Goal: Information Seeking & Learning: Learn about a topic

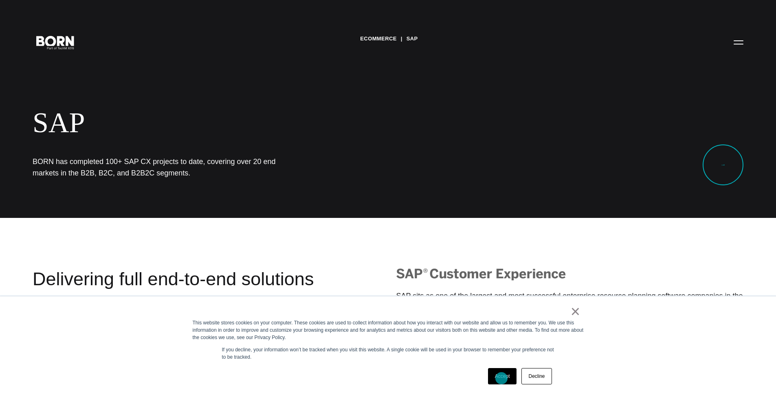
click at [502, 378] on link "Accept" at bounding box center [502, 376] width 29 height 16
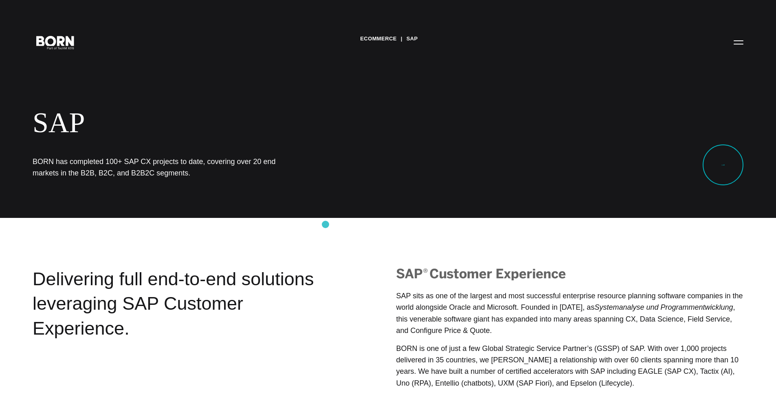
scroll to position [5, 0]
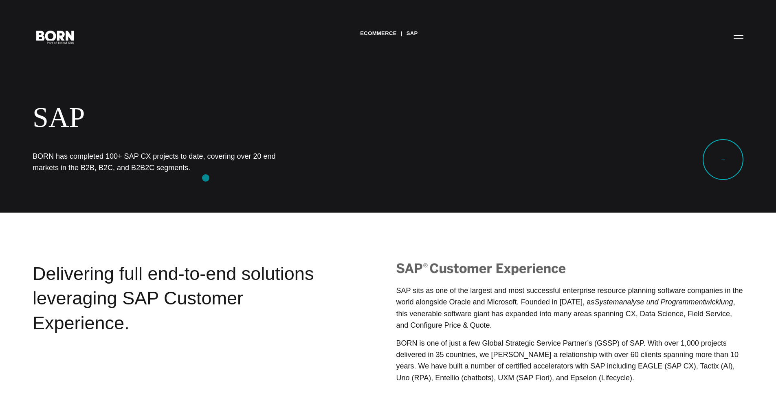
drag, startPoint x: 32, startPoint y: 155, endPoint x: 206, endPoint y: 177, distance: 175.5
click at [206, 177] on div "eCommerce SAP SAP BORN has completed 100+ SAP CX projects to date, covering ove…" at bounding box center [388, 104] width 776 height 218
copy h1 "BORN has completed 100+ SAP CX projects to date, covering over 20 end markets i…"
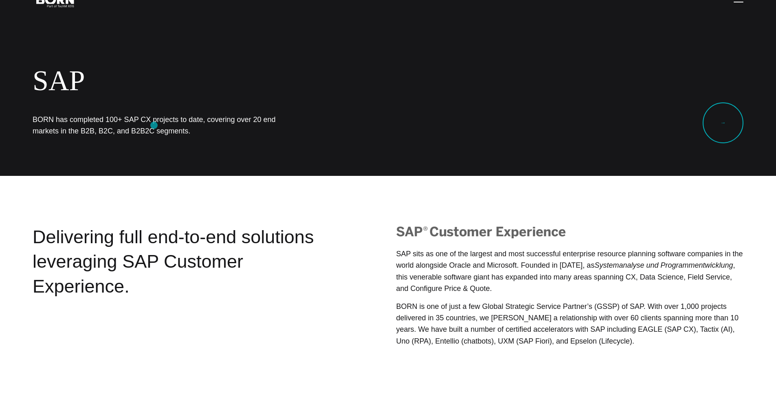
scroll to position [157, 0]
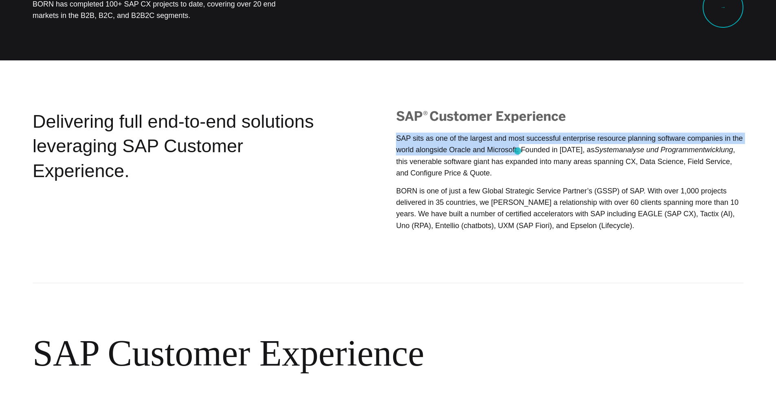
drag, startPoint x: 398, startPoint y: 139, endPoint x: 518, endPoint y: 151, distance: 120.8
click at [518, 151] on p "SAP sits as one of the largest and most successful enterprise resource planning…" at bounding box center [570, 155] width 348 height 46
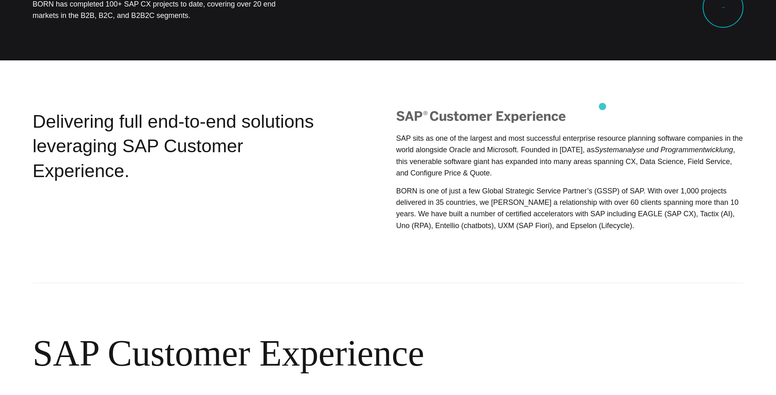
drag, startPoint x: 481, startPoint y: 203, endPoint x: 656, endPoint y: 202, distance: 174.4
click at [656, 202] on p "BORN is one of just a few Global Strategic Service Partner’s (GSSP) of SAP. Wit…" at bounding box center [570, 208] width 348 height 46
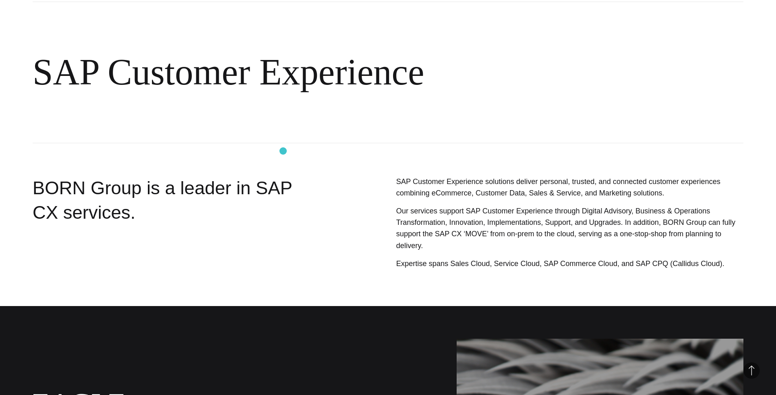
scroll to position [480, 0]
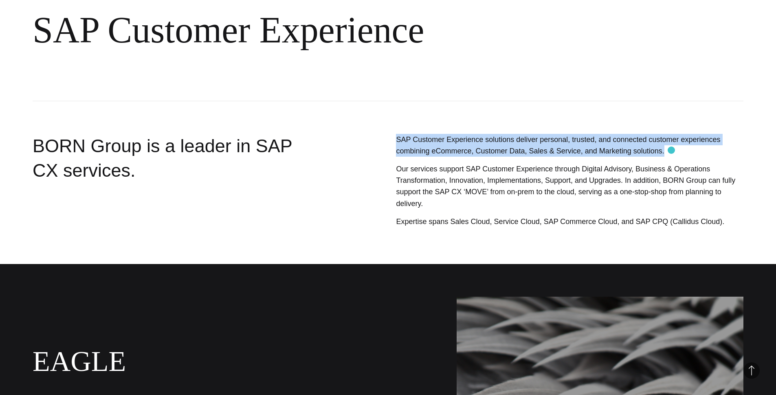
drag, startPoint x: 395, startPoint y: 139, endPoint x: 675, endPoint y: 150, distance: 280.2
click at [675, 150] on div "SAP Customer Experience solutions deliver personal, trusted, and connected cust…" at bounding box center [540, 193] width 408 height 118
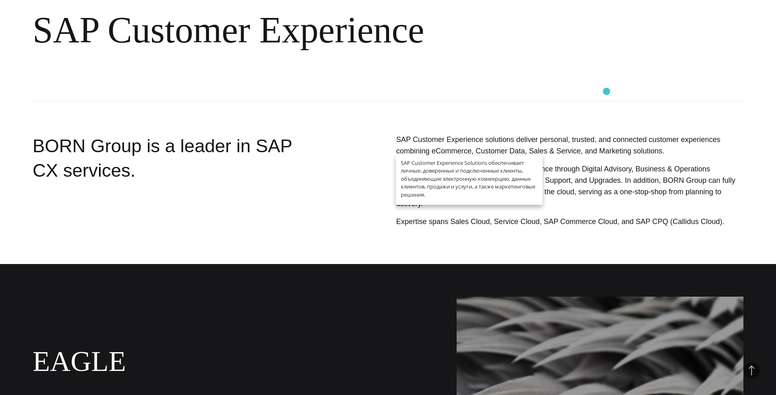
click at [607, 91] on h2 "SAP Customer Experience" at bounding box center [388, 30] width 711 height 141
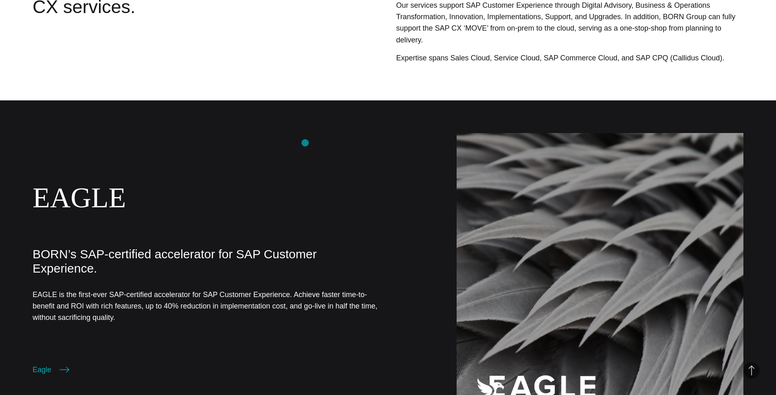
scroll to position [461, 0]
